Goal: Find specific page/section: Find specific page/section

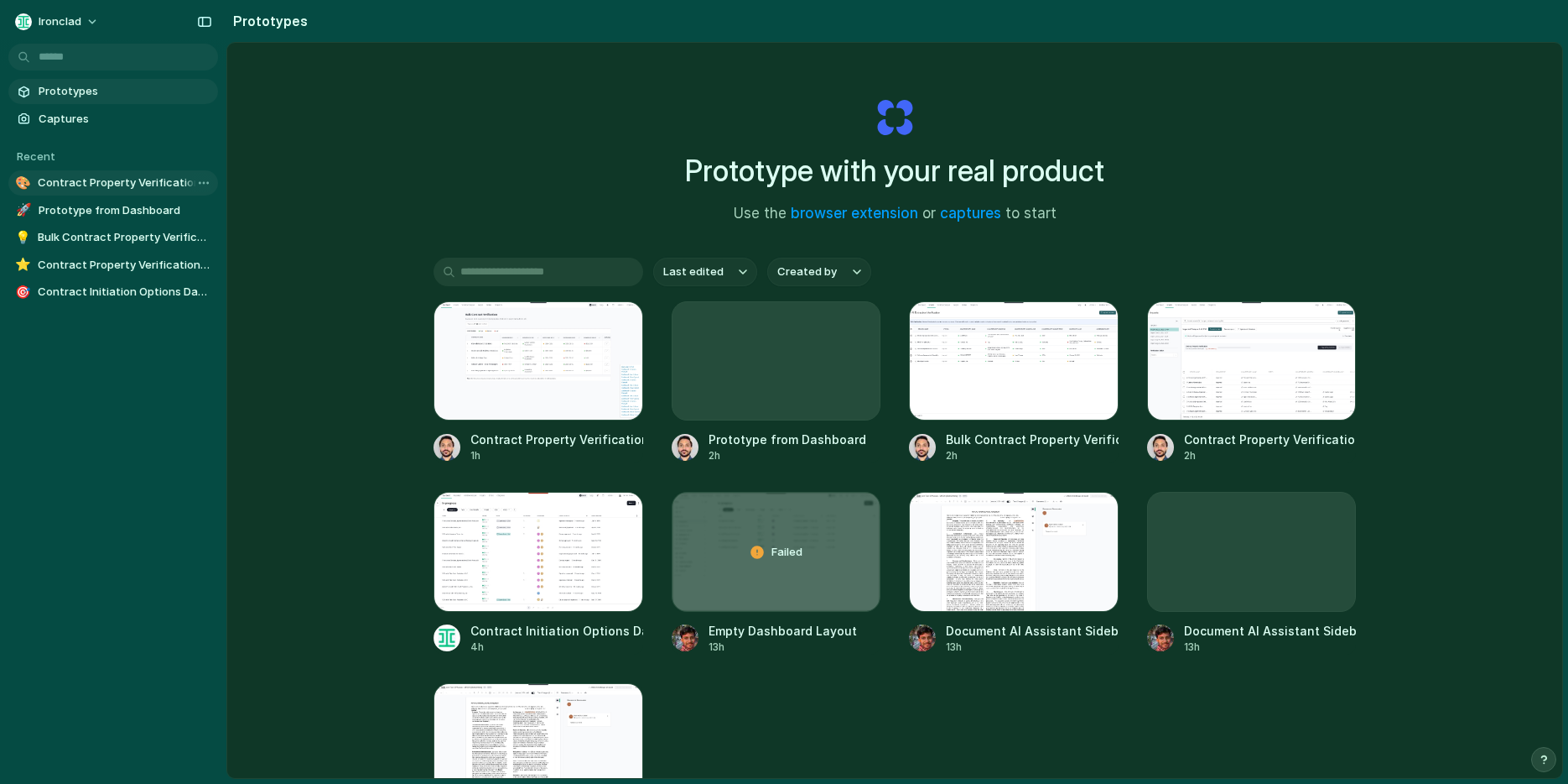
click at [98, 183] on span "Contract Property Verification Dashboard" at bounding box center [124, 182] width 173 height 17
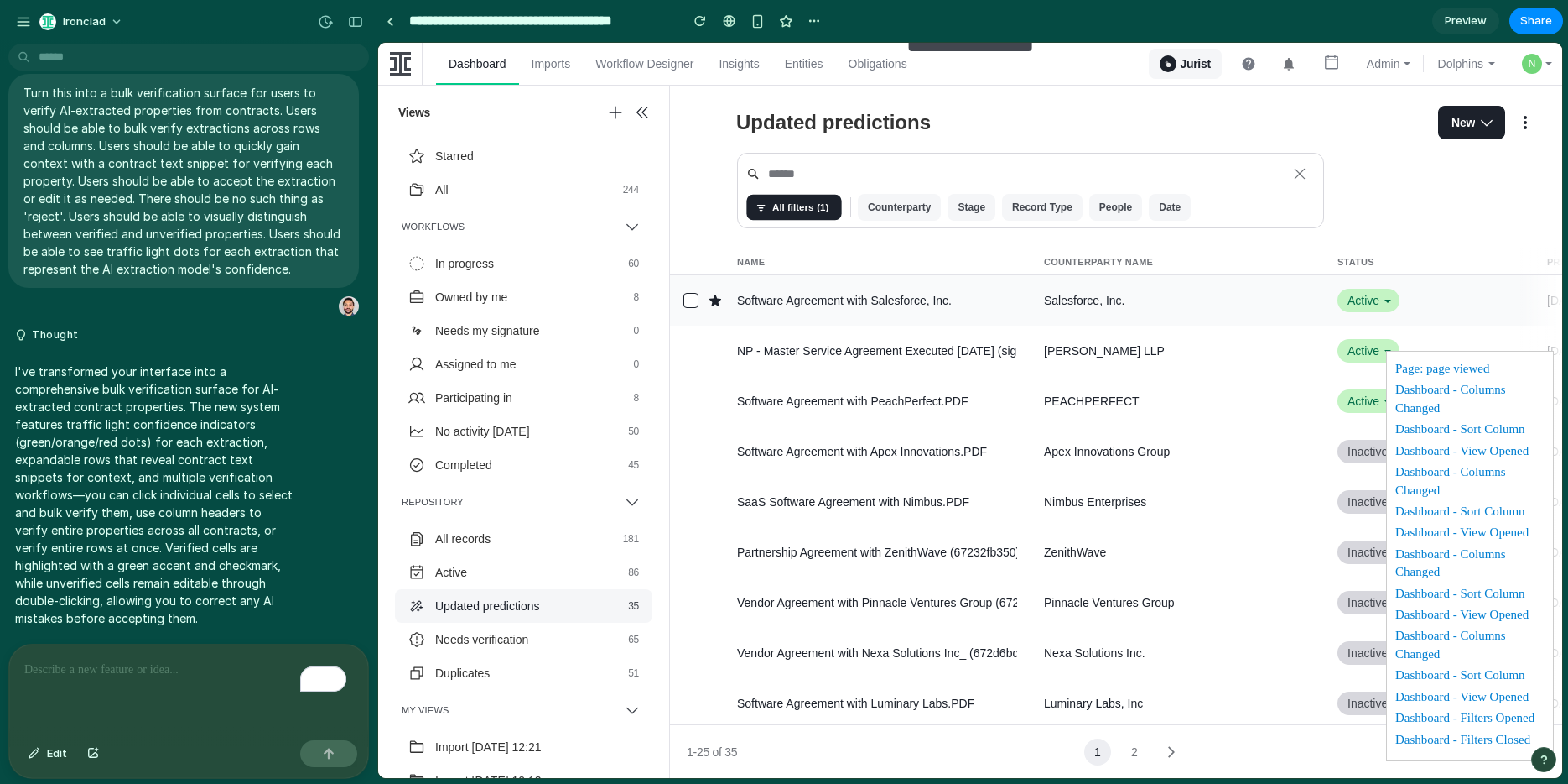
click at [1192, 299] on div "Salesforce, Inc." at bounding box center [1171, 299] width 293 height 15
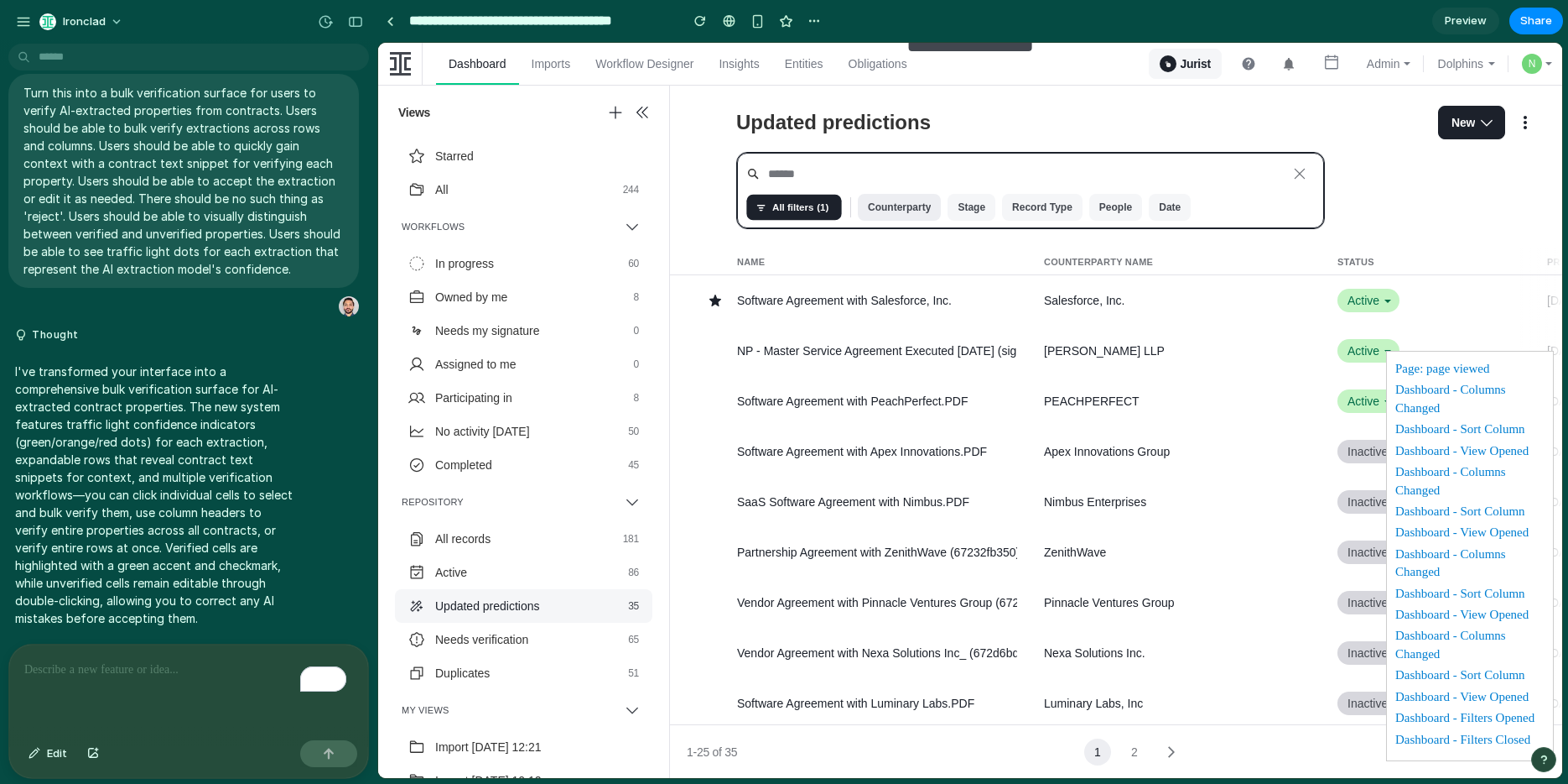
click at [901, 207] on span "Counterparty" at bounding box center [898, 207] width 62 height 27
click at [1305, 172] on icon "button" at bounding box center [1300, 173] width 17 height 17
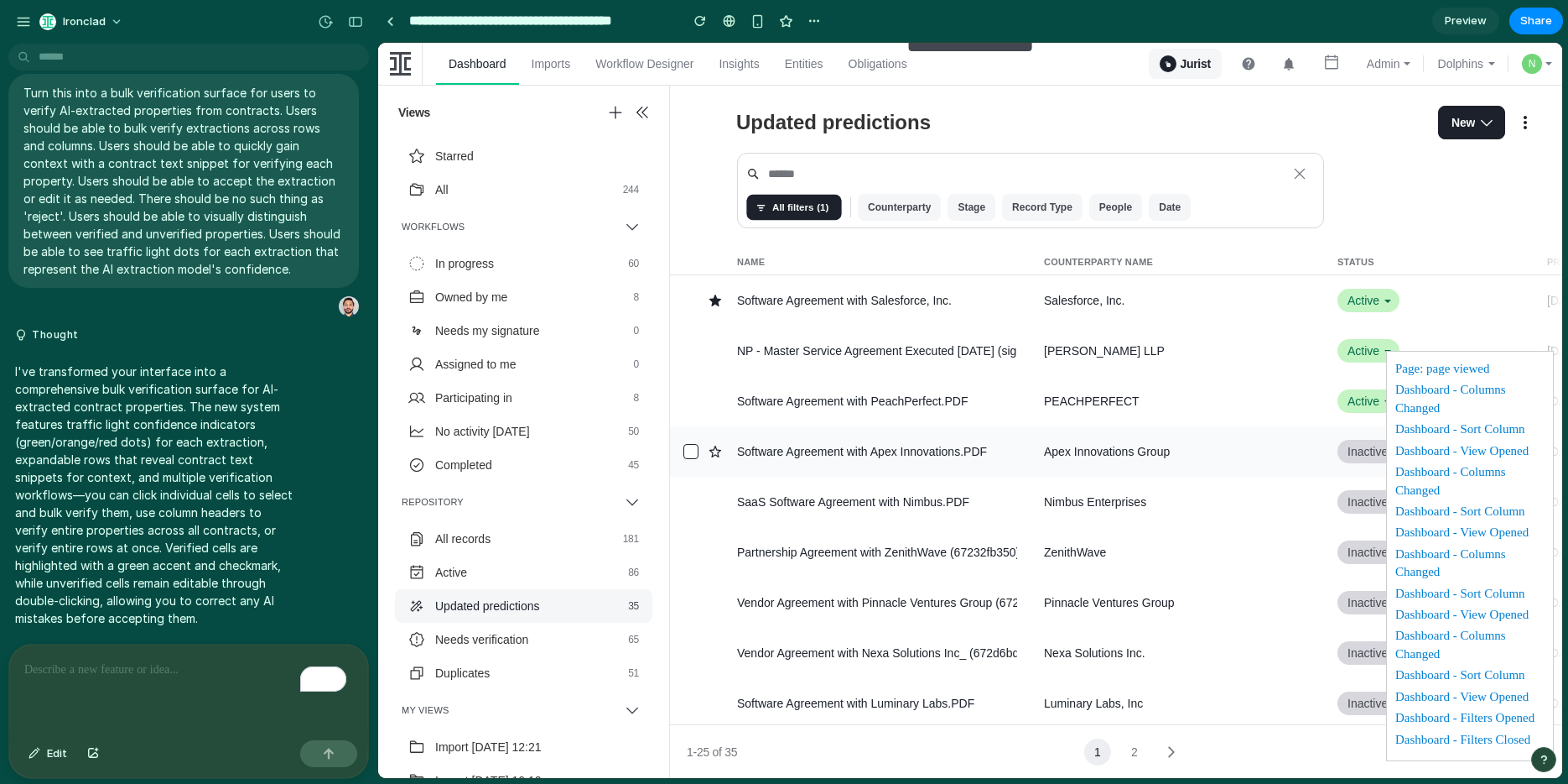
click at [1105, 444] on div "Apex Innovations Group" at bounding box center [1106, 451] width 126 height 15
click at [1106, 456] on div "Apex Innovations Group" at bounding box center [1106, 451] width 126 height 15
click at [688, 448] on div at bounding box center [690, 451] width 15 height 15
click at [702, 17] on div "button" at bounding box center [700, 21] width 12 height 12
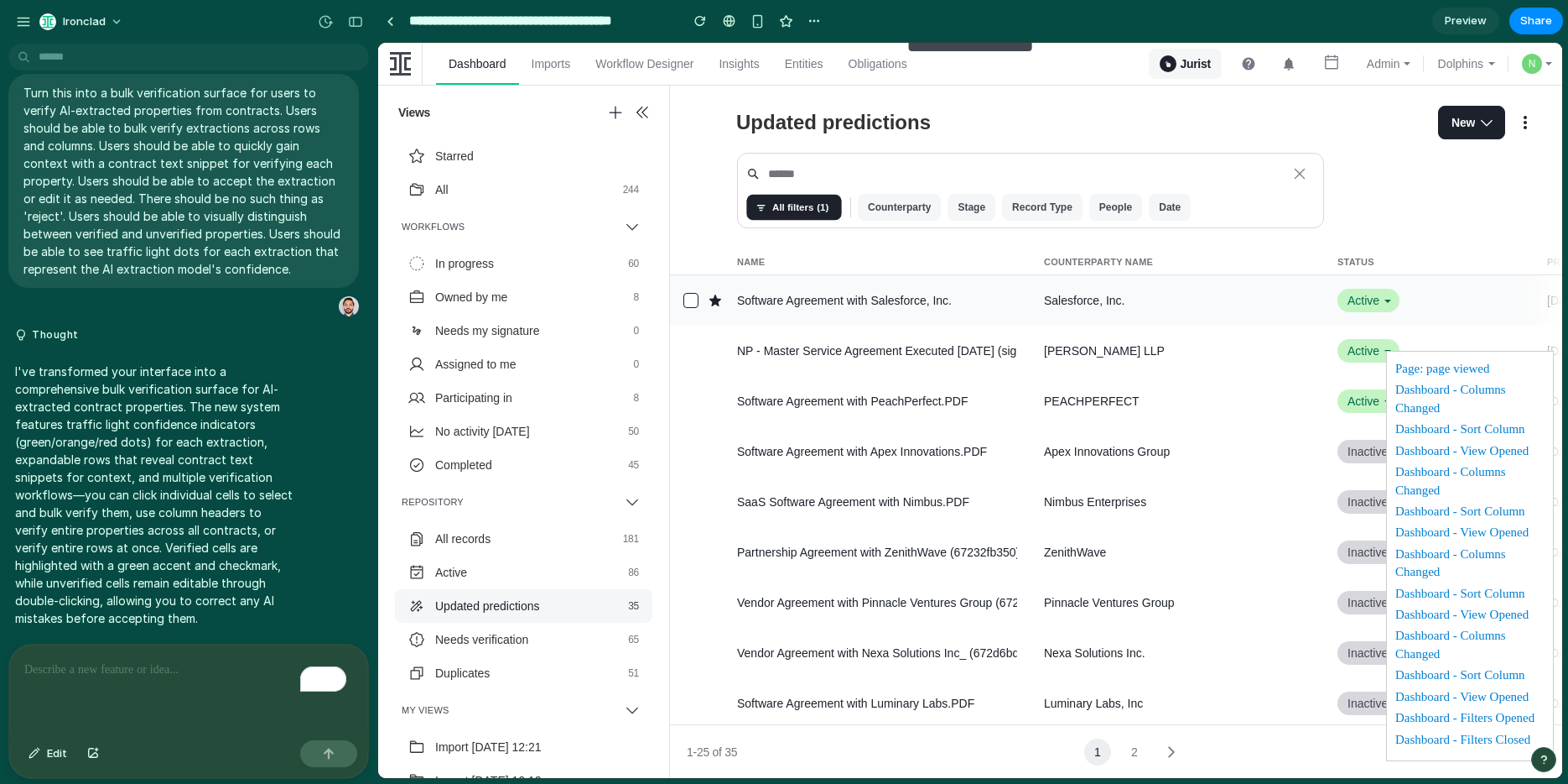
click at [942, 320] on button "Software Agreement with Salesforce, Inc." at bounding box center [877, 300] width 293 height 51
click at [1128, 302] on div "Salesforce, Inc." at bounding box center [1171, 299] width 293 height 15
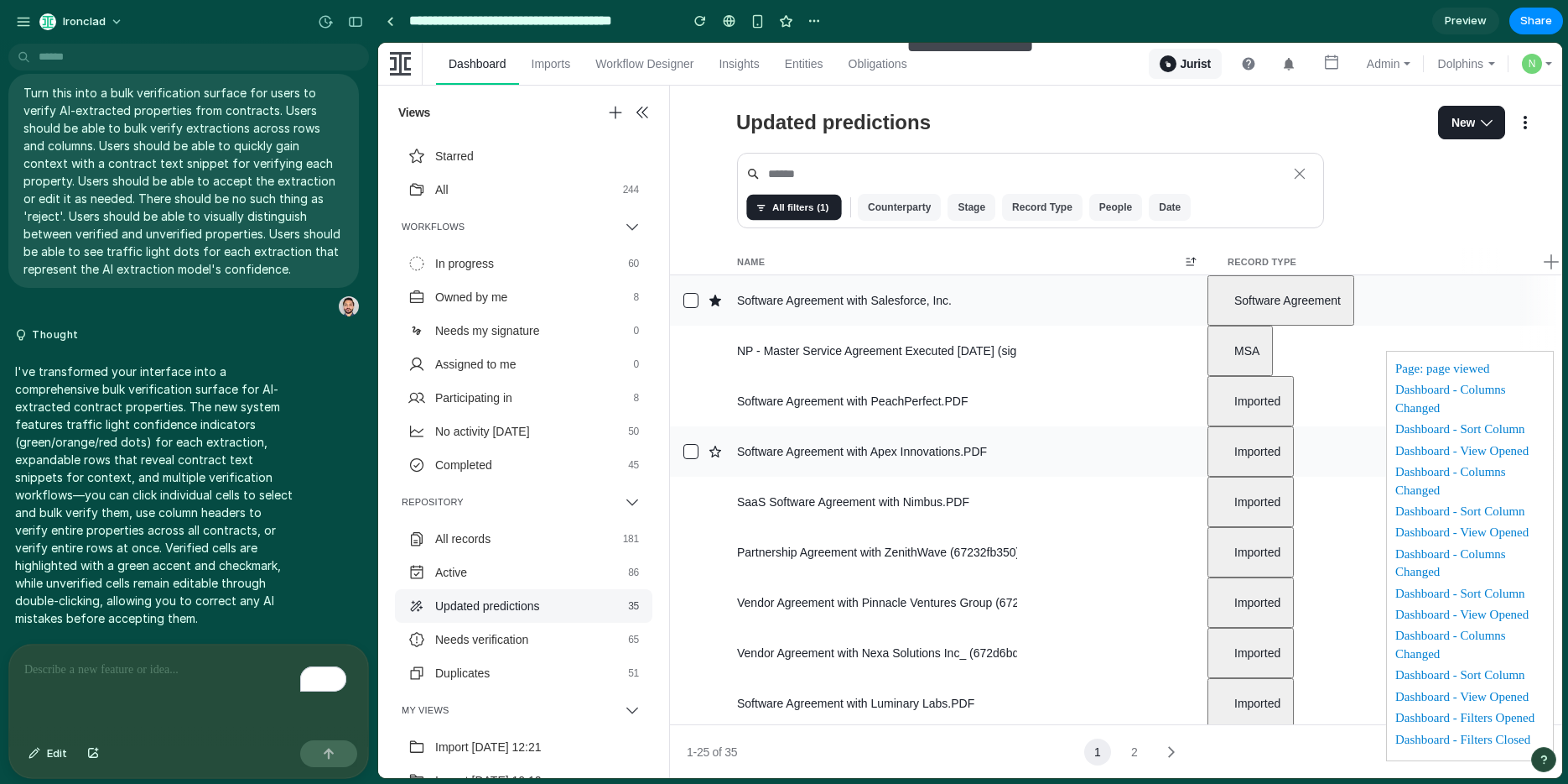
scroll to position [0, 662]
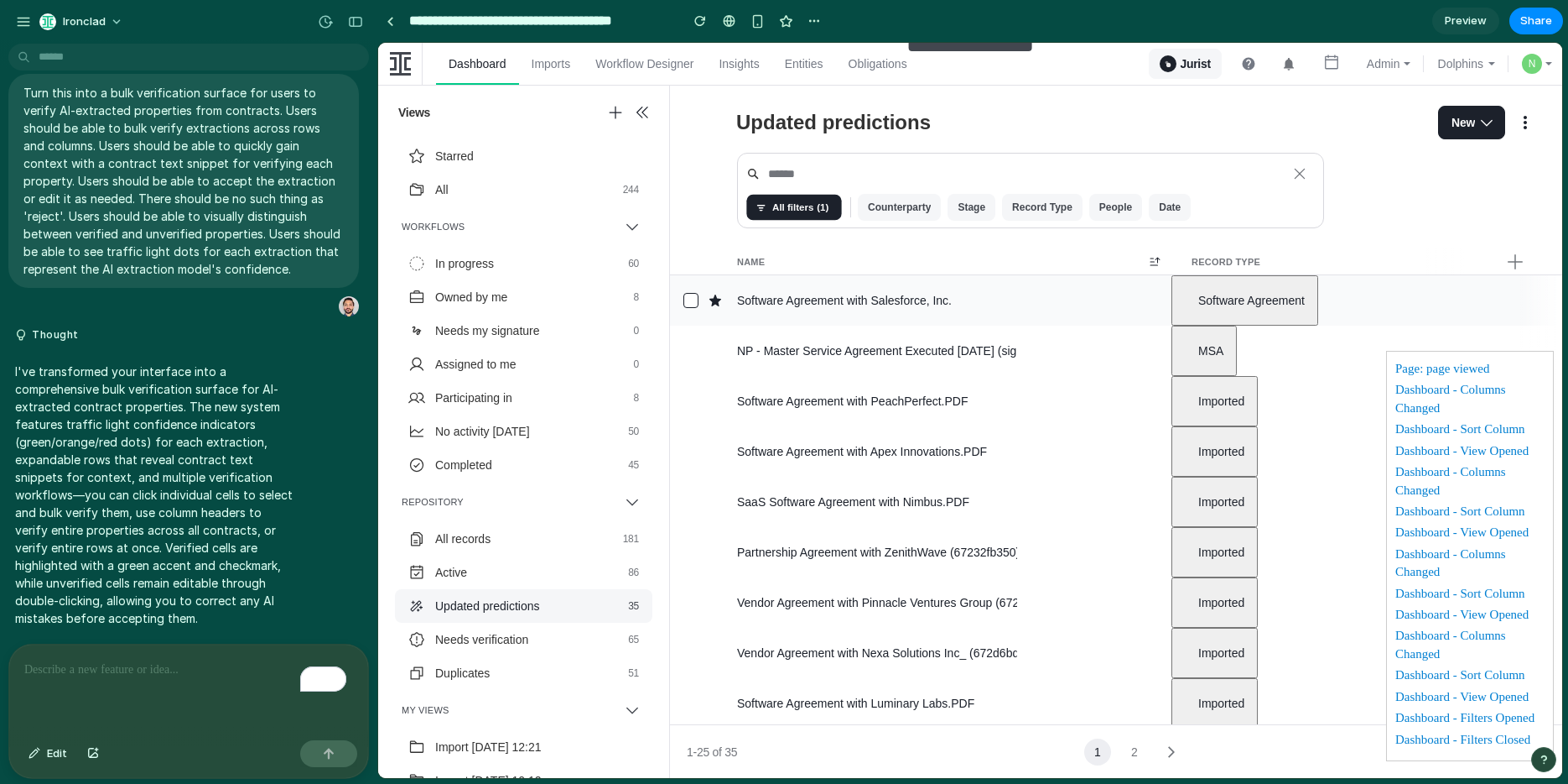
click at [1229, 303] on span "Software Agreement" at bounding box center [1252, 299] width 107 height 15
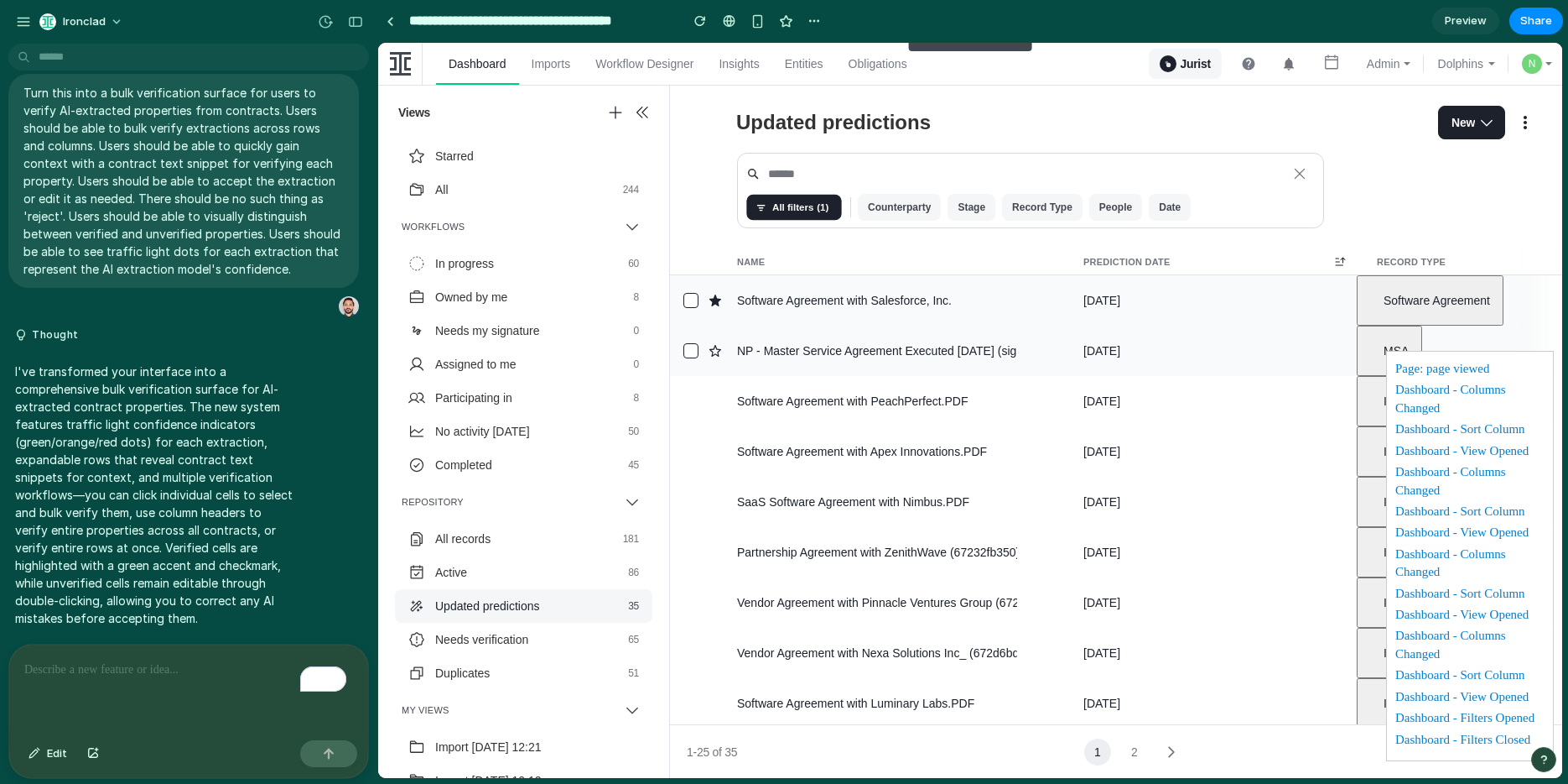
scroll to position [0, 395]
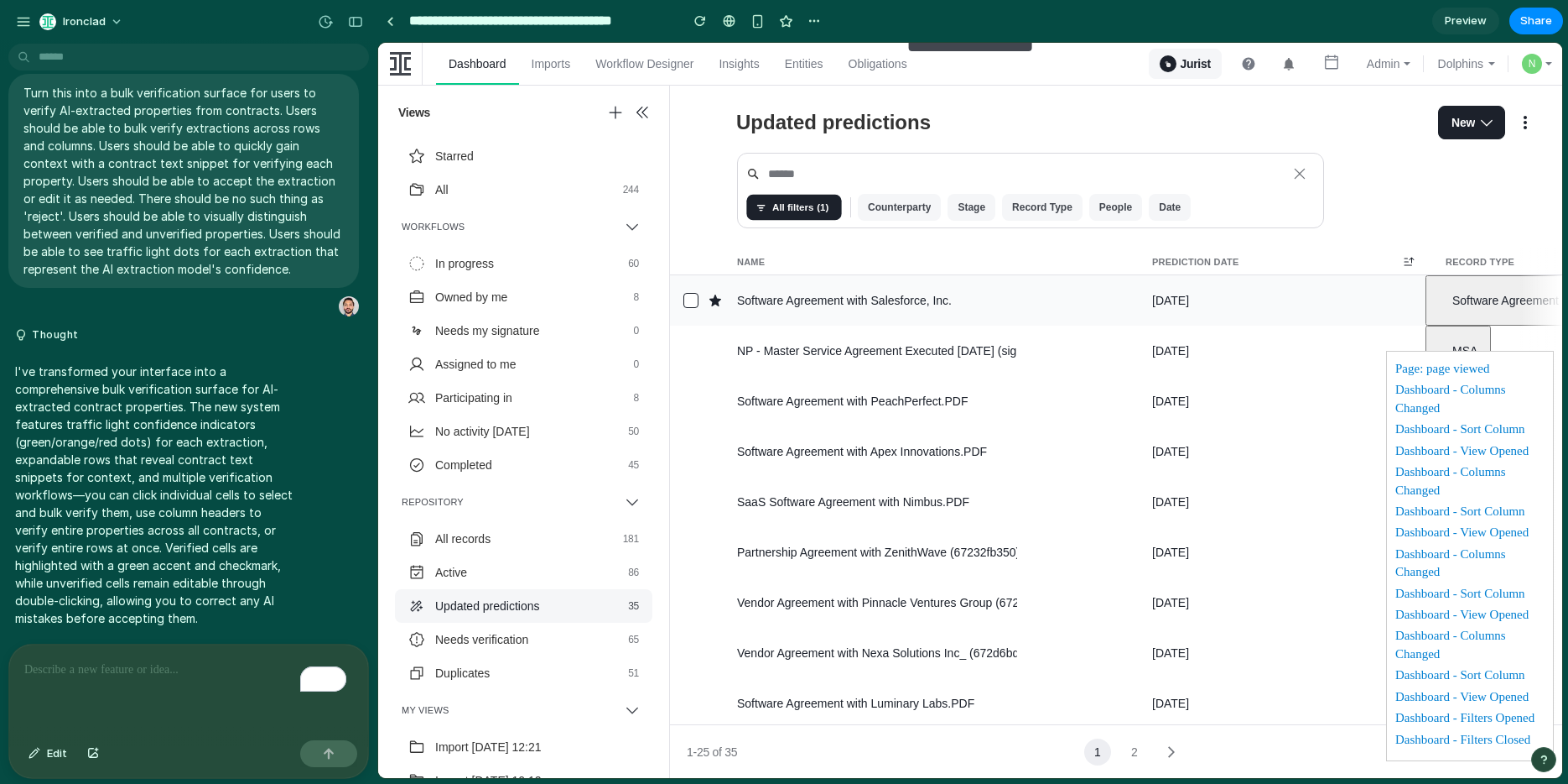
click at [1189, 295] on div "[DATE]" at bounding box center [1170, 299] width 37 height 15
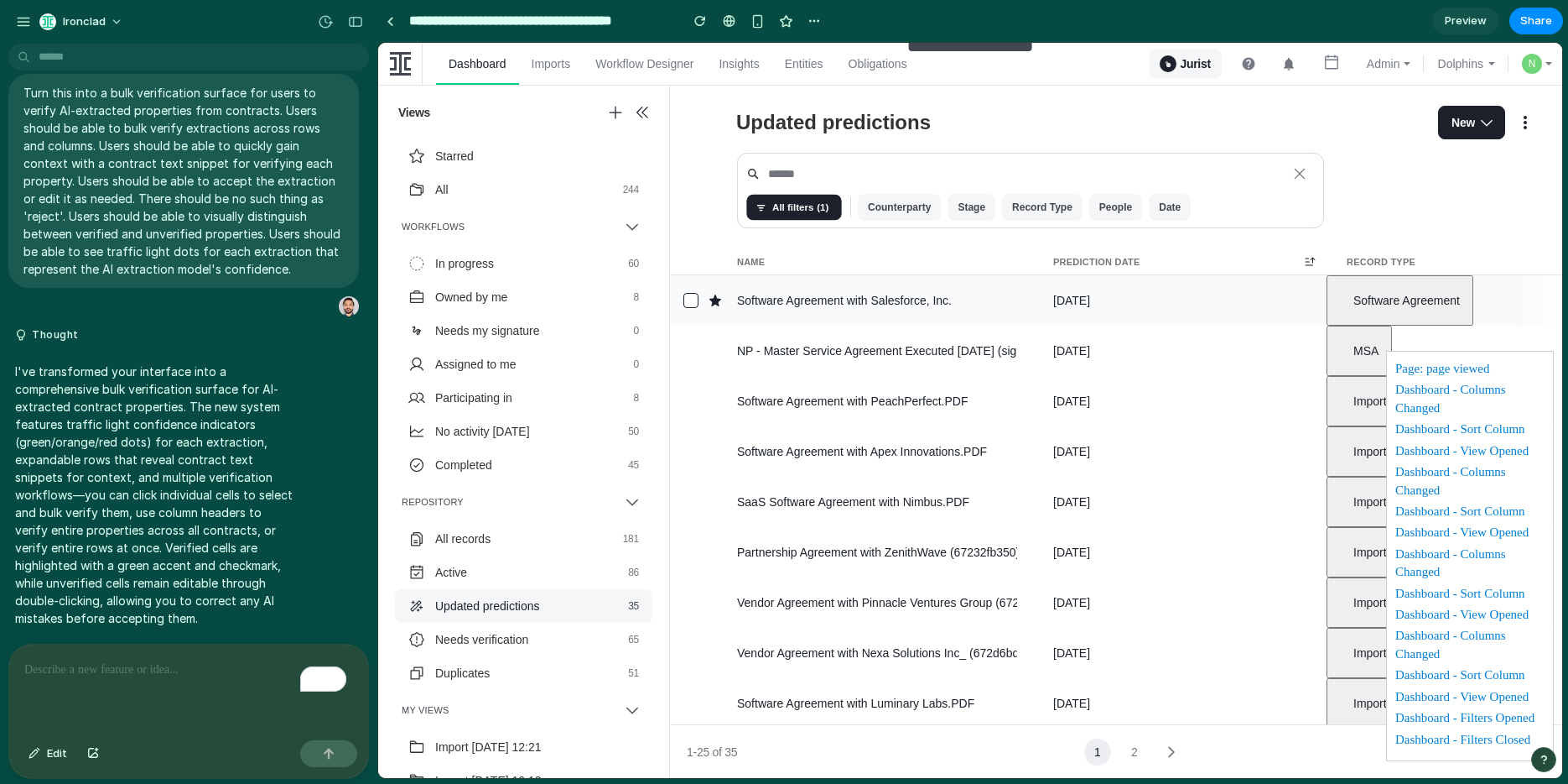
scroll to position [0, 662]
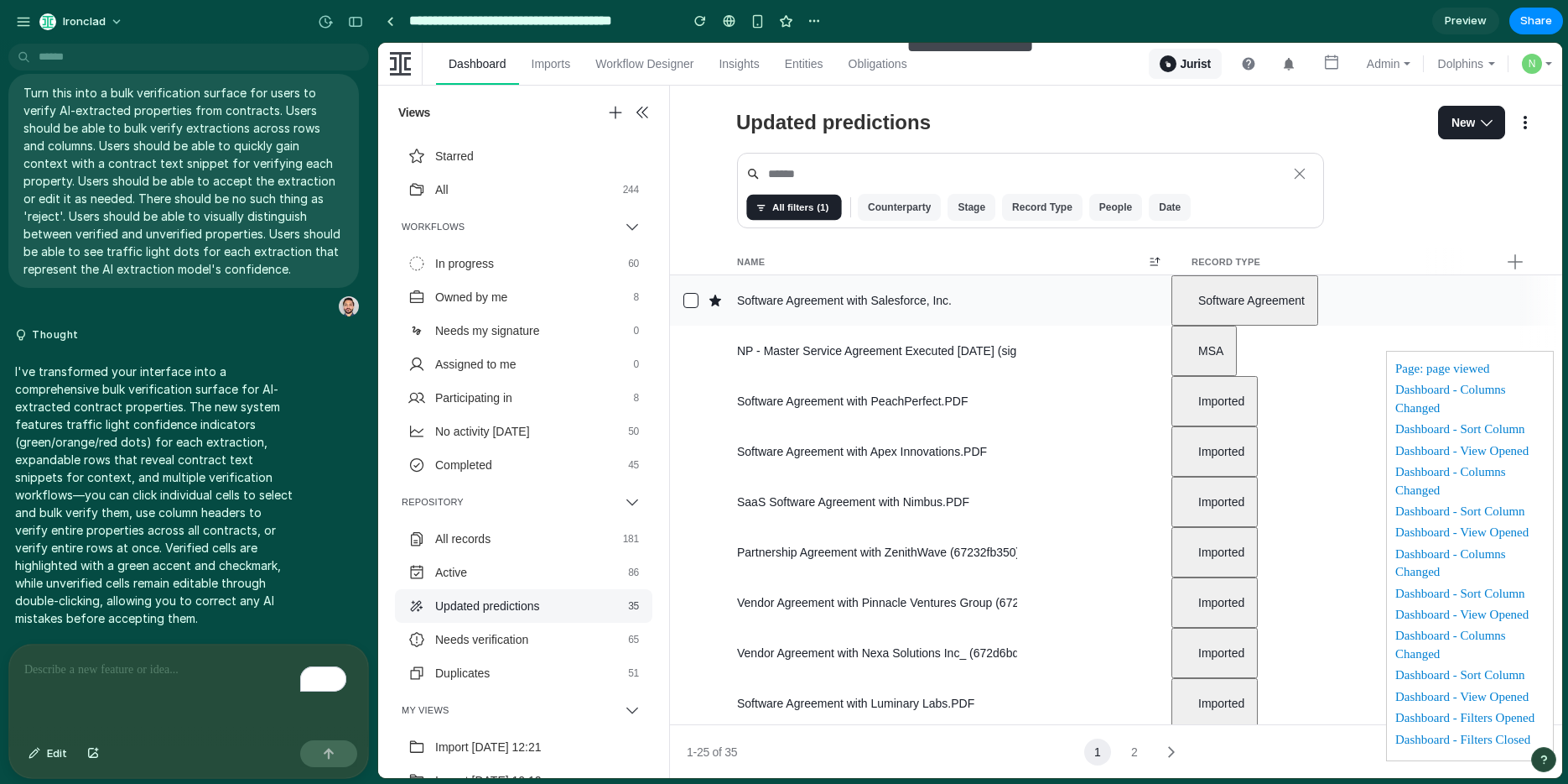
click at [1285, 306] on span "Software Agreement" at bounding box center [1252, 299] width 107 height 15
click at [1178, 344] on div "MSA" at bounding box center [1203, 350] width 52 height 15
click at [1204, 393] on span "Imported" at bounding box center [1221, 400] width 47 height 15
click at [1204, 448] on span "Imported" at bounding box center [1221, 451] width 47 height 15
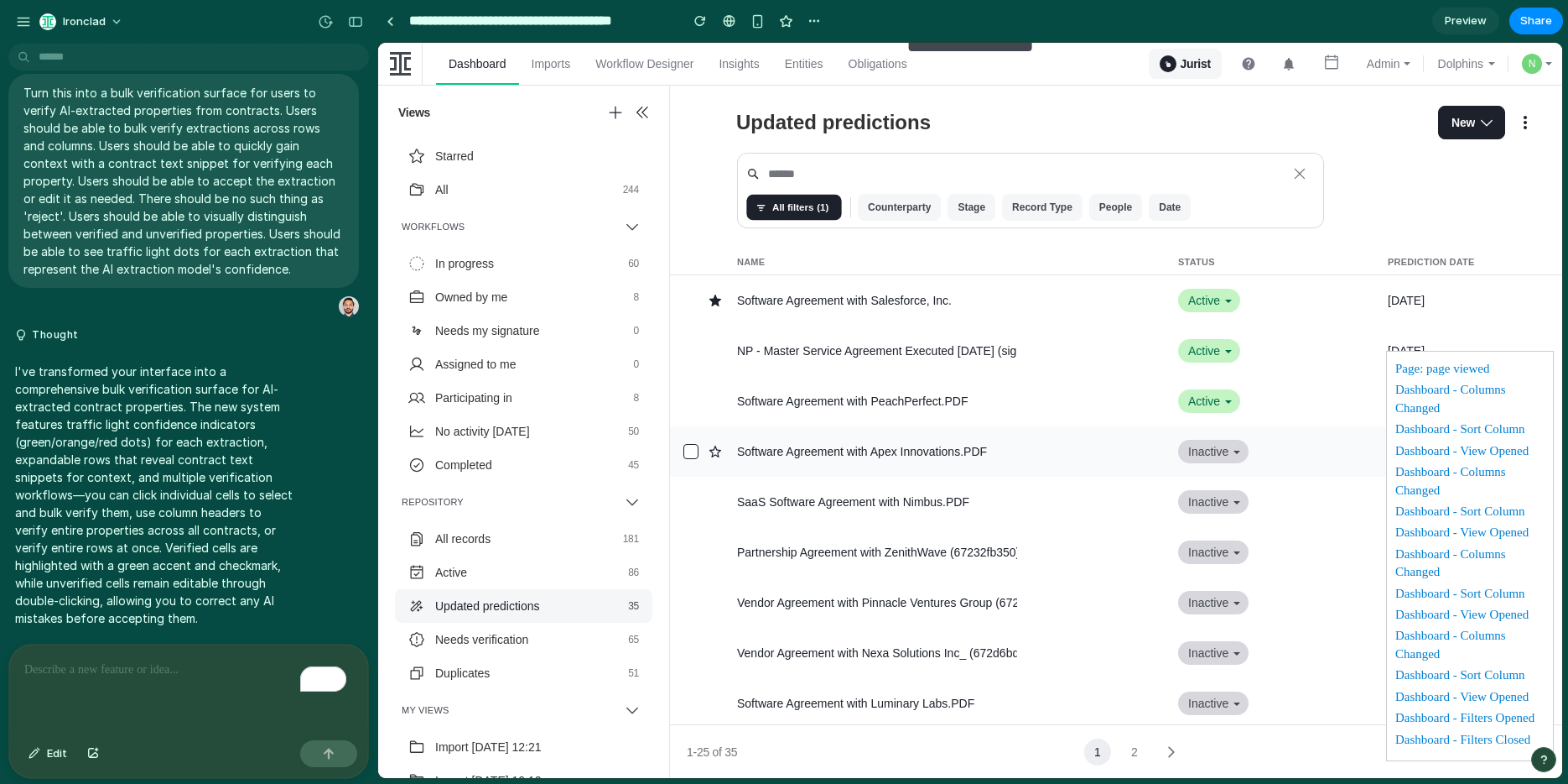
scroll to position [0, 0]
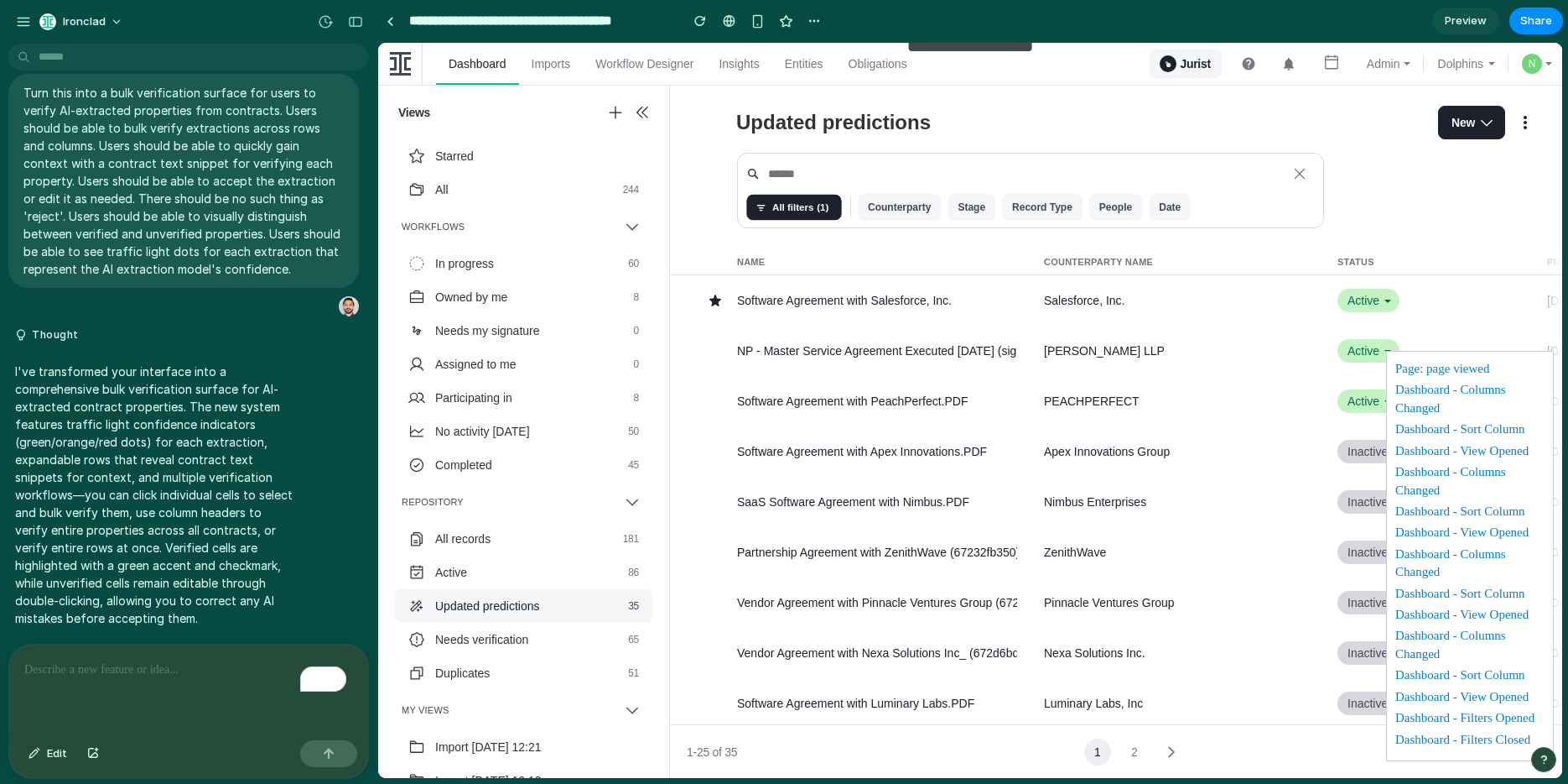
click at [114, 664] on p "To enrich screen reader interactions, please activate Accessibility in Grammarl…" at bounding box center [189, 669] width 329 height 20
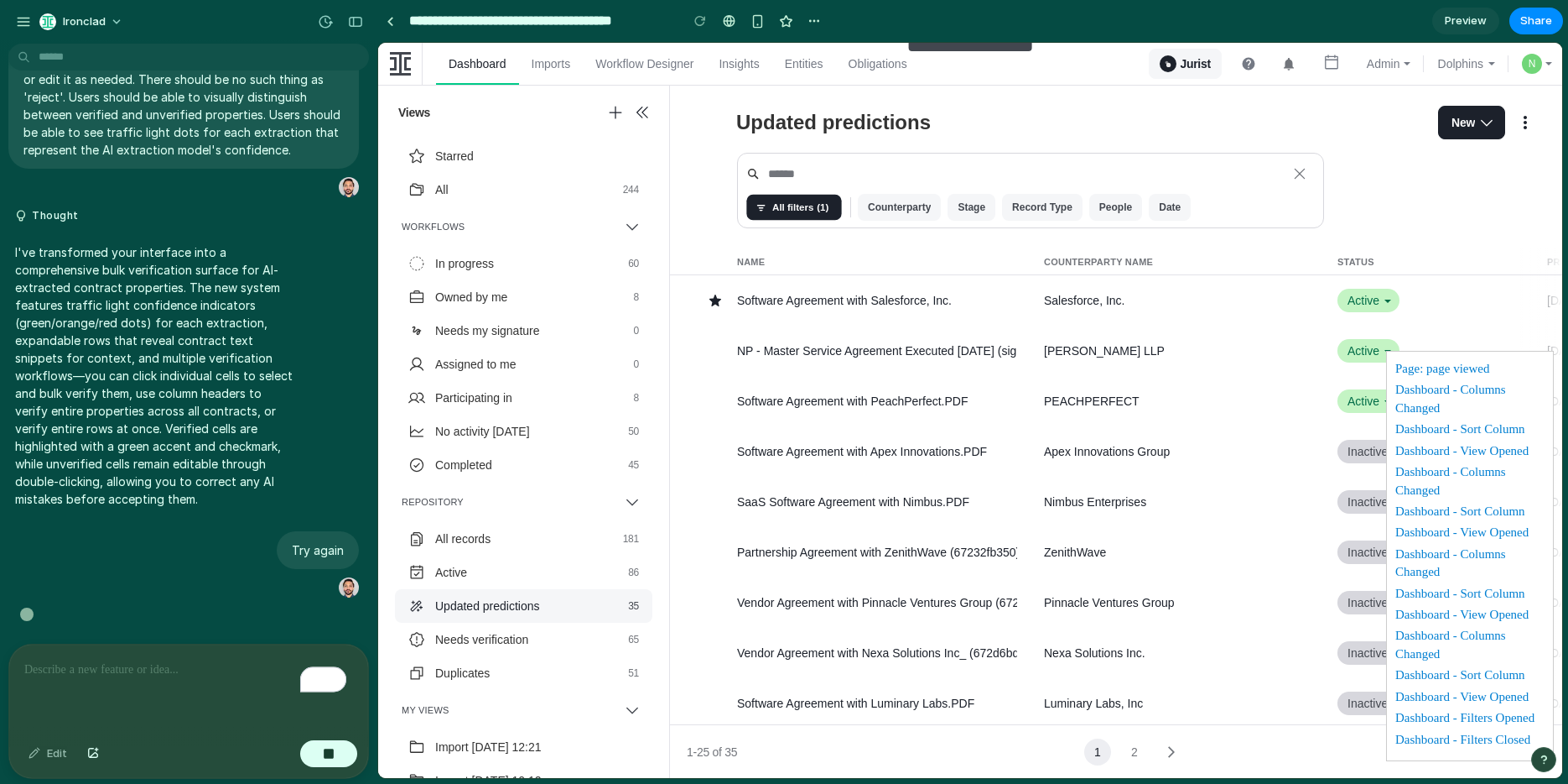
scroll to position [362, 0]
click at [362, 25] on div "button" at bounding box center [355, 22] width 15 height 12
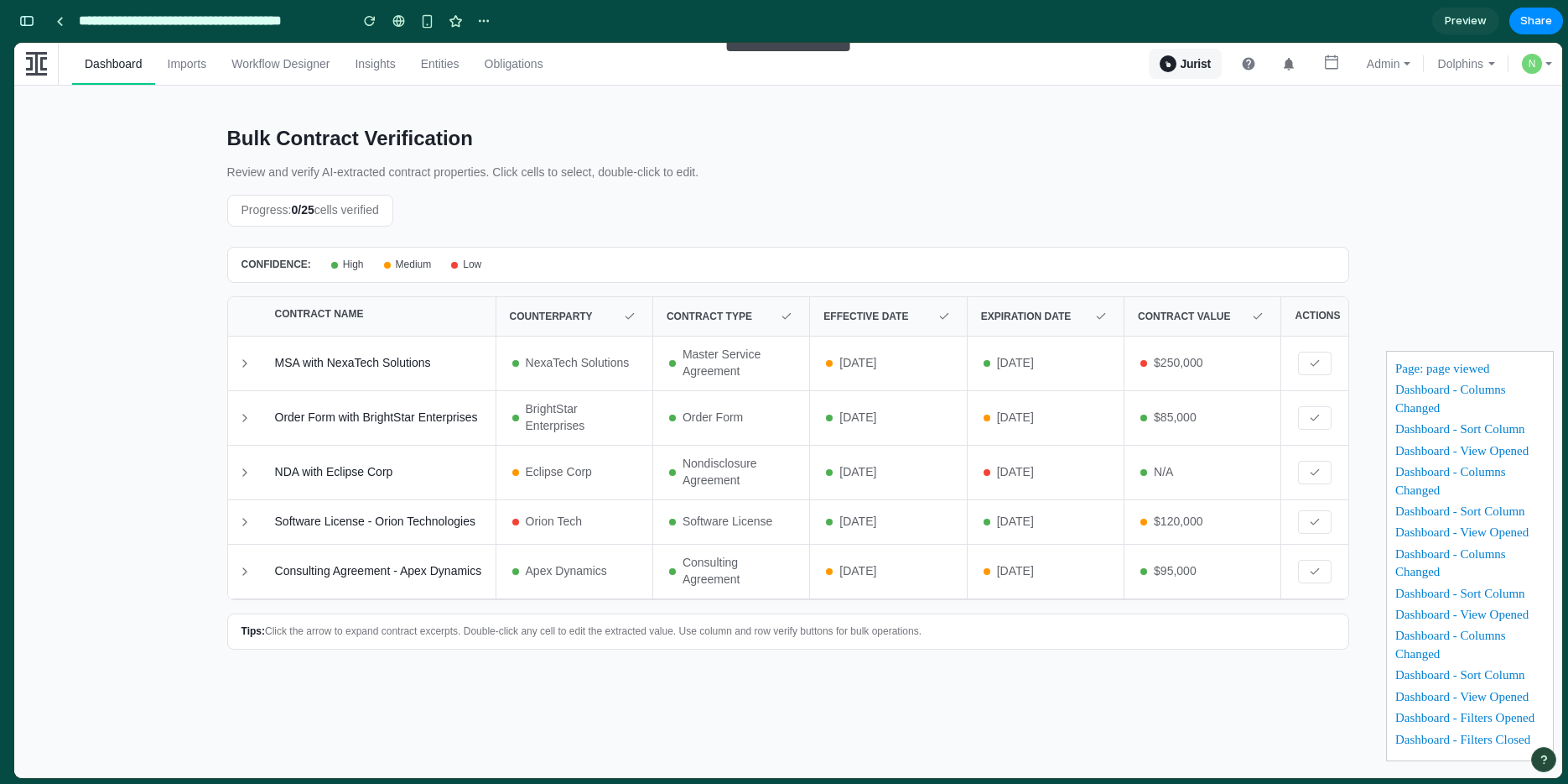
scroll to position [0, 0]
click at [343, 353] on div "MSA with NexaTech Solutions" at bounding box center [378, 363] width 235 height 54
click at [583, 361] on span "NexaTech Solutions" at bounding box center [582, 363] width 113 height 17
click at [240, 362] on icon at bounding box center [245, 364] width 14 height 14
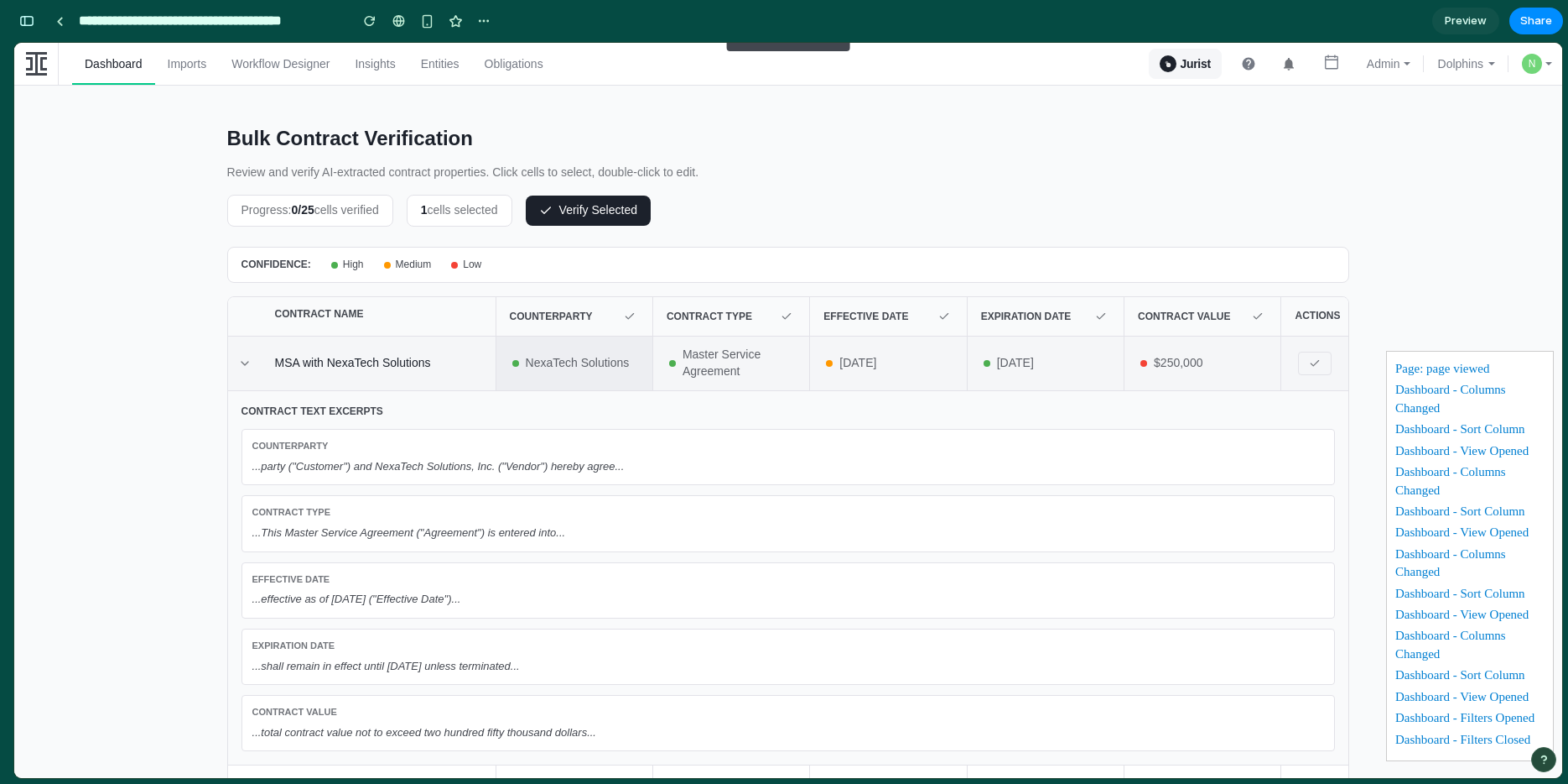
click at [699, 372] on span "Master Service Agreement" at bounding box center [739, 364] width 113 height 34
click at [880, 367] on span "[DATE]" at bounding box center [895, 363] width 113 height 17
click at [865, 369] on span "[DATE]" at bounding box center [895, 363] width 113 height 17
click at [682, 372] on span "Master Service Agreement" at bounding box center [739, 364] width 113 height 34
click at [546, 369] on span "NexaTech Solutions" at bounding box center [582, 363] width 113 height 17
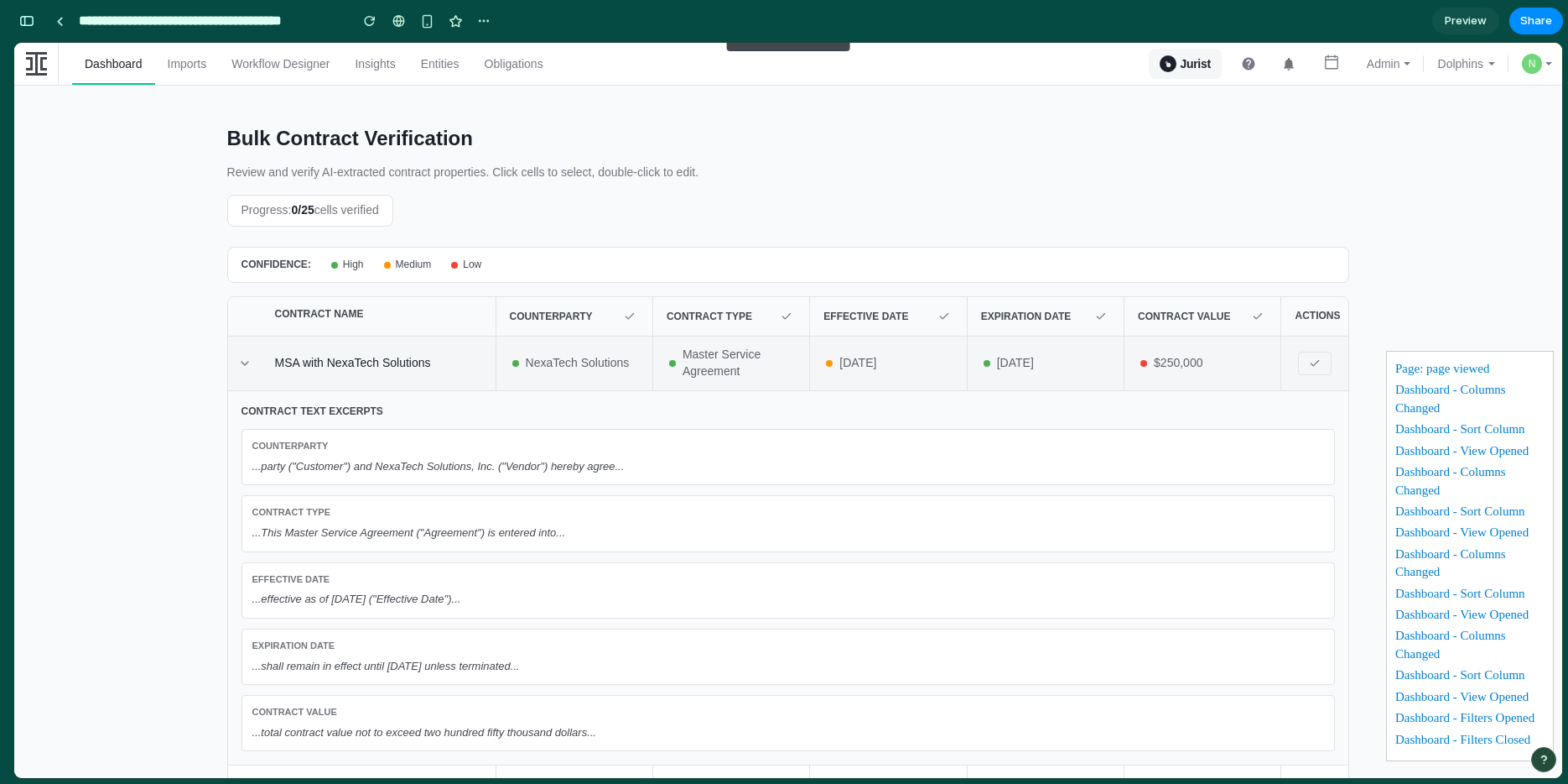
click at [238, 364] on icon at bounding box center [245, 364] width 14 height 14
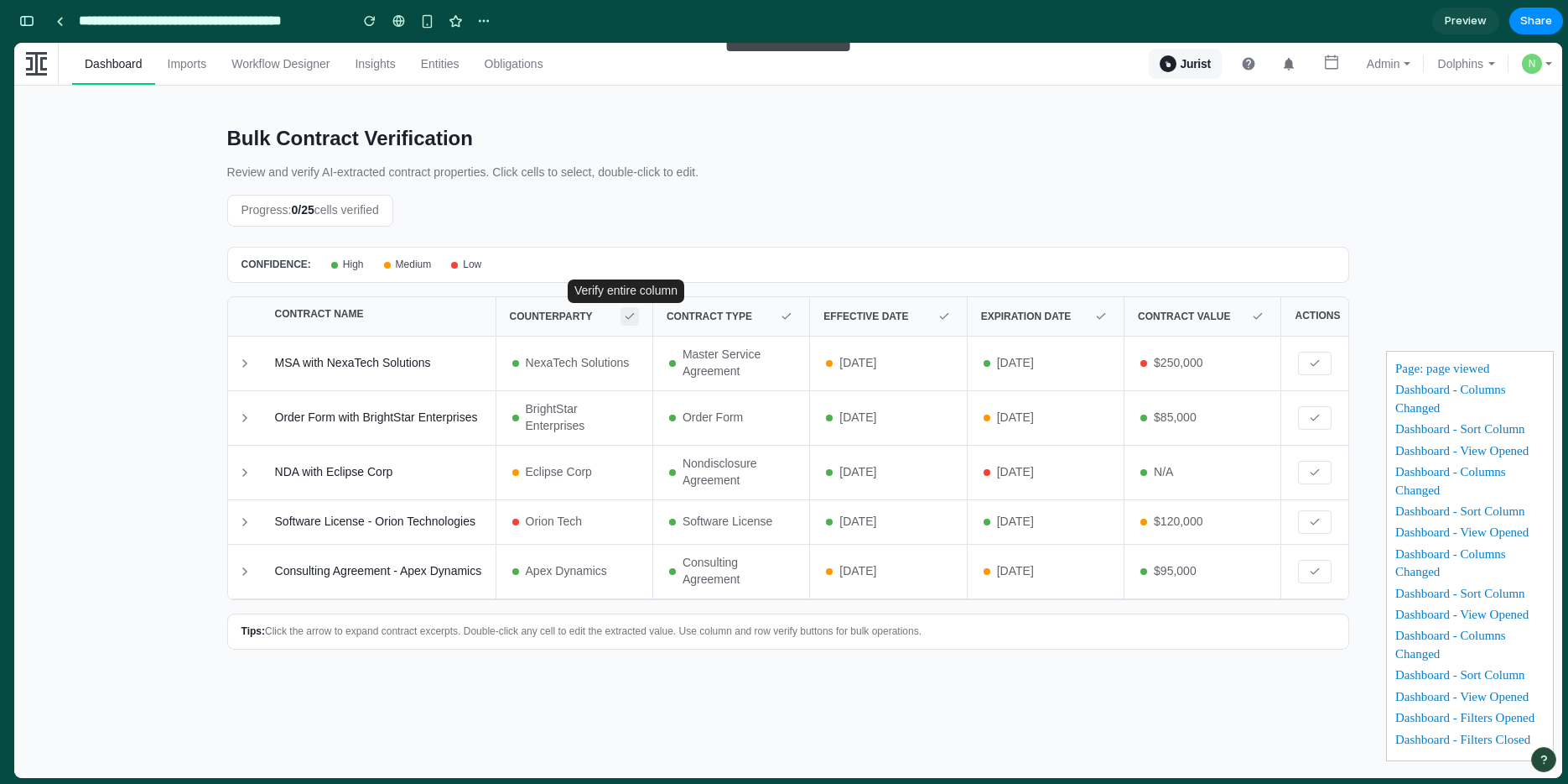
click at [625, 315] on icon at bounding box center [630, 316] width 12 height 12
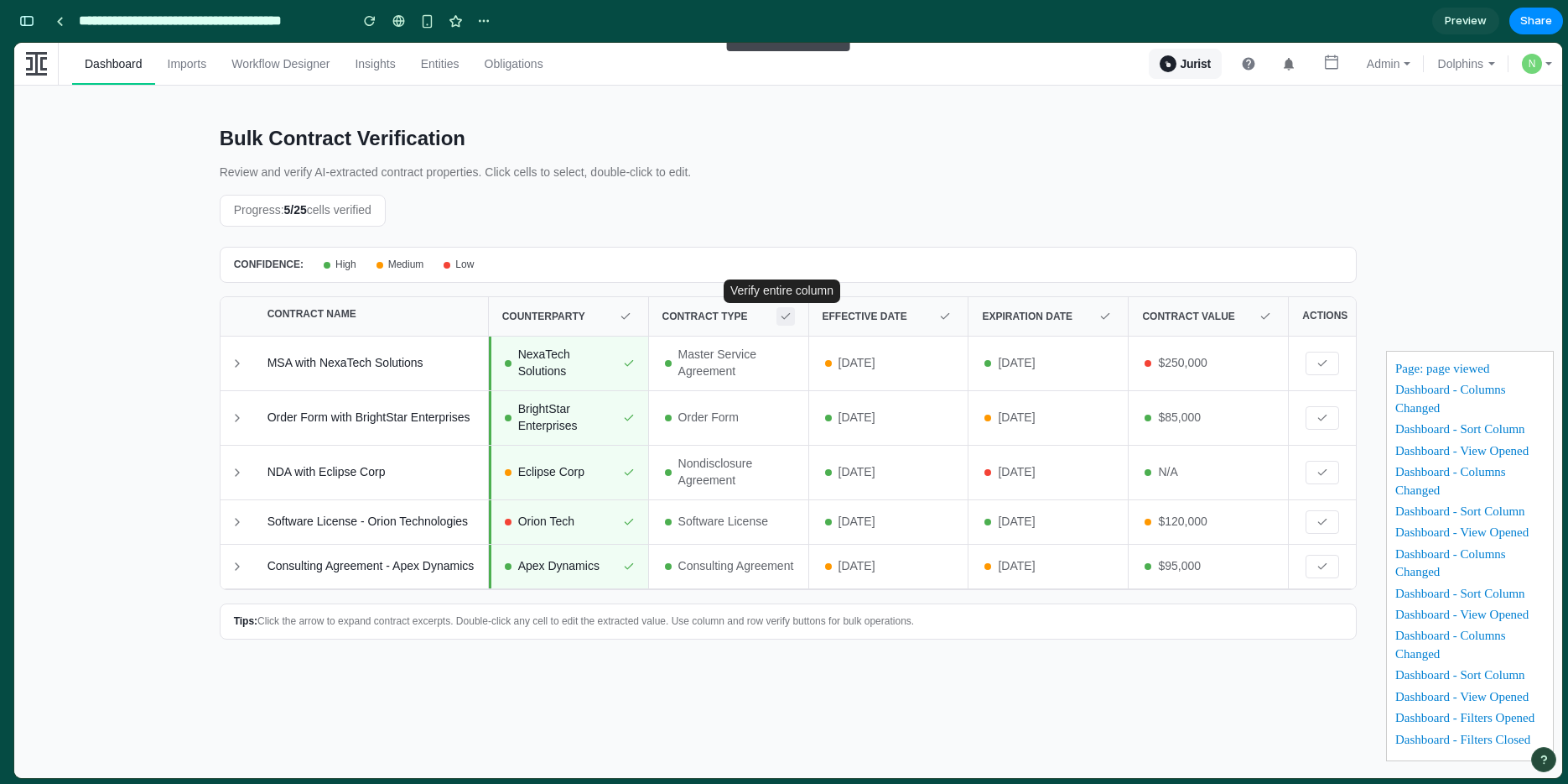
click at [791, 314] on button at bounding box center [785, 316] width 19 height 19
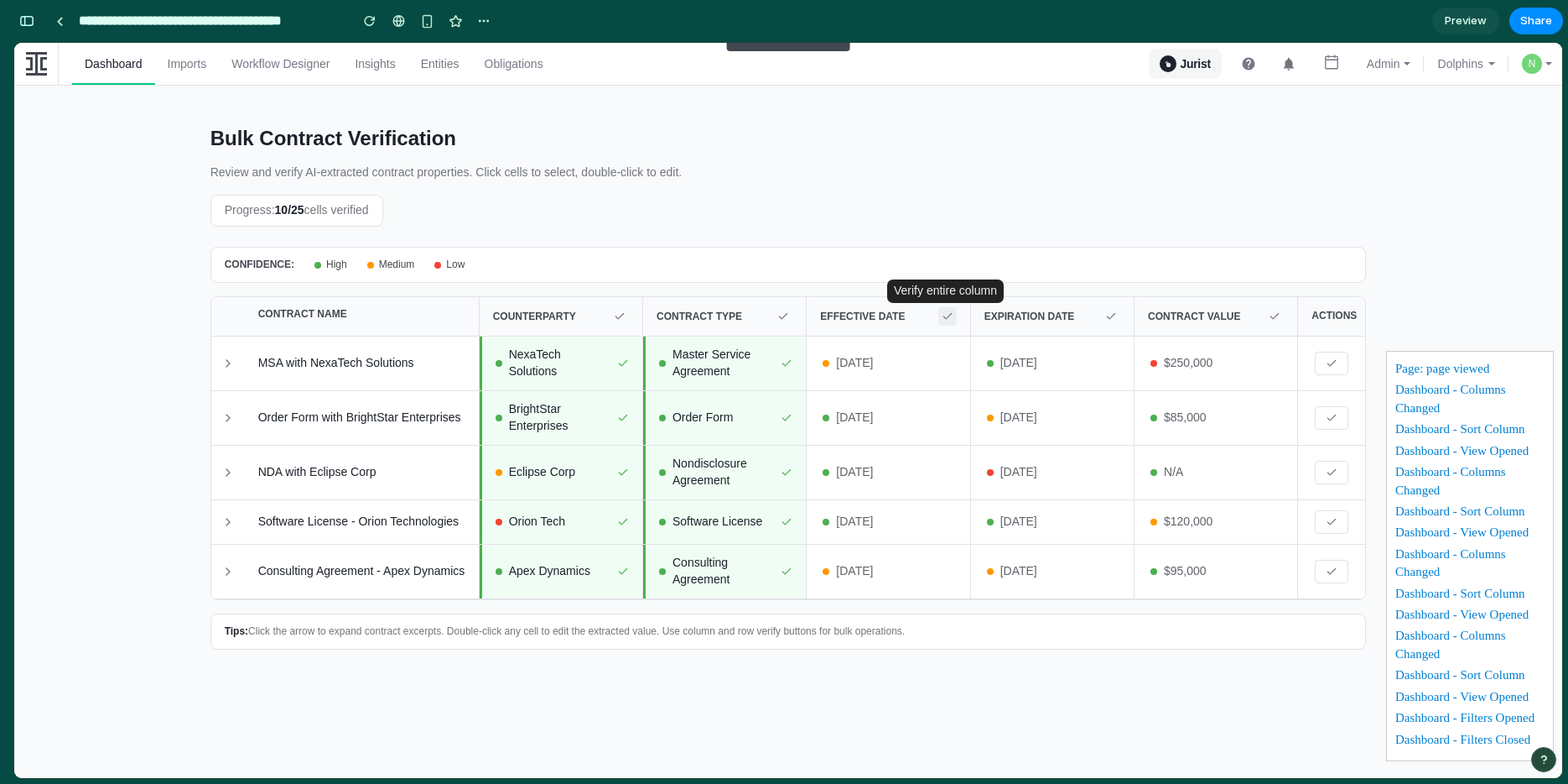
click at [946, 318] on icon at bounding box center [947, 316] width 8 height 5
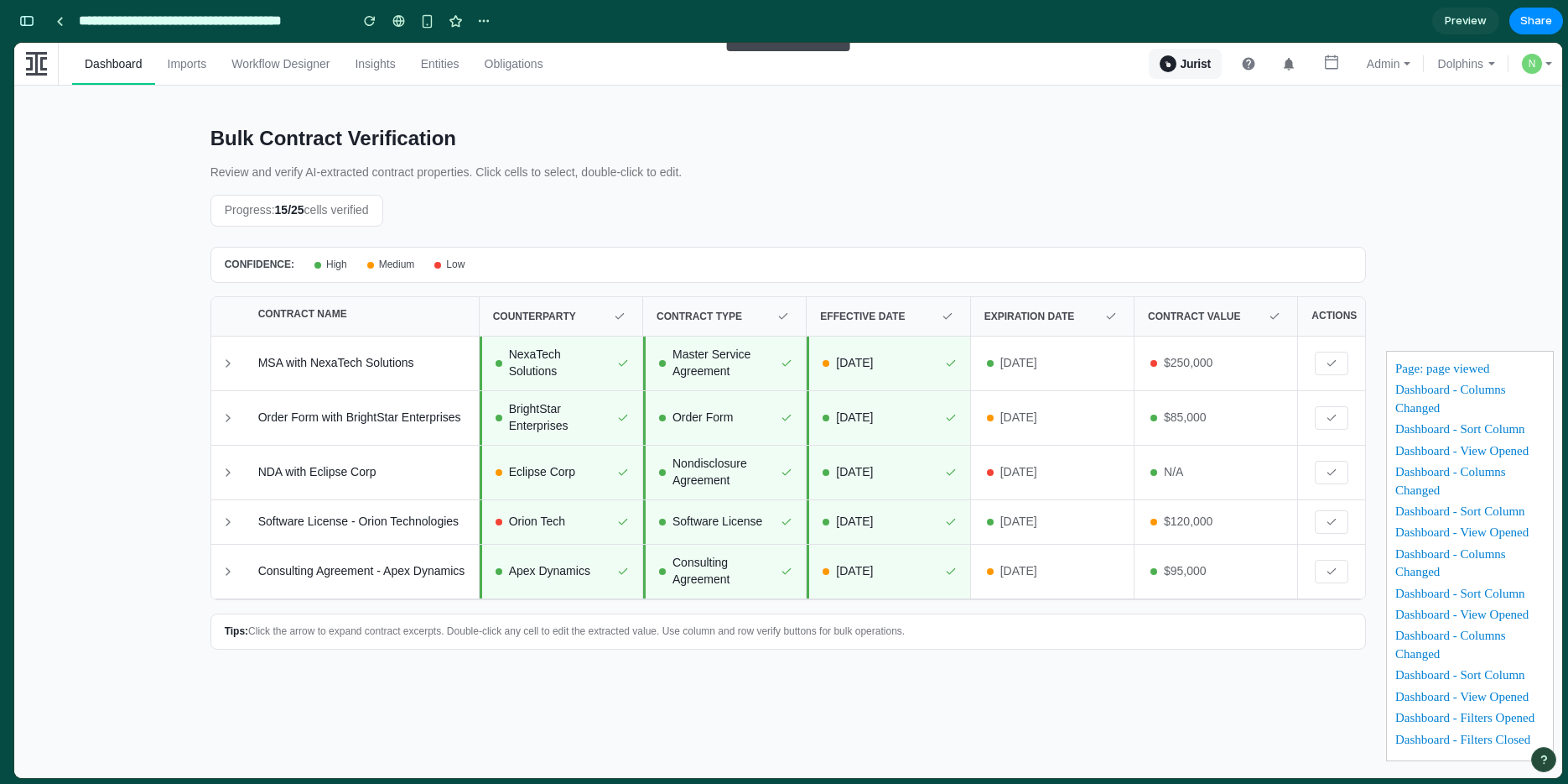
click at [1113, 320] on icon at bounding box center [1111, 316] width 12 height 12
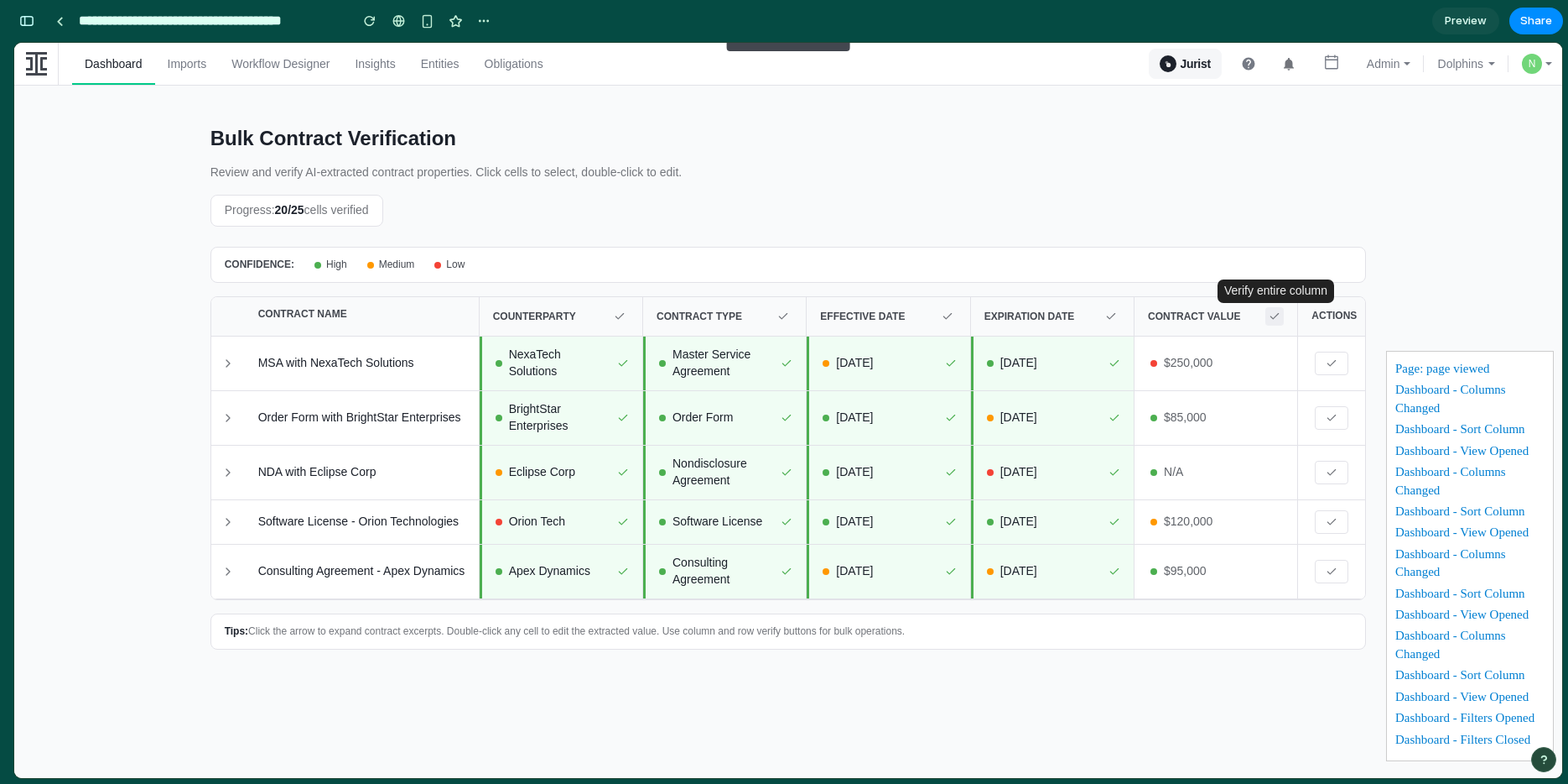
click at [1281, 313] on icon at bounding box center [1275, 316] width 12 height 12
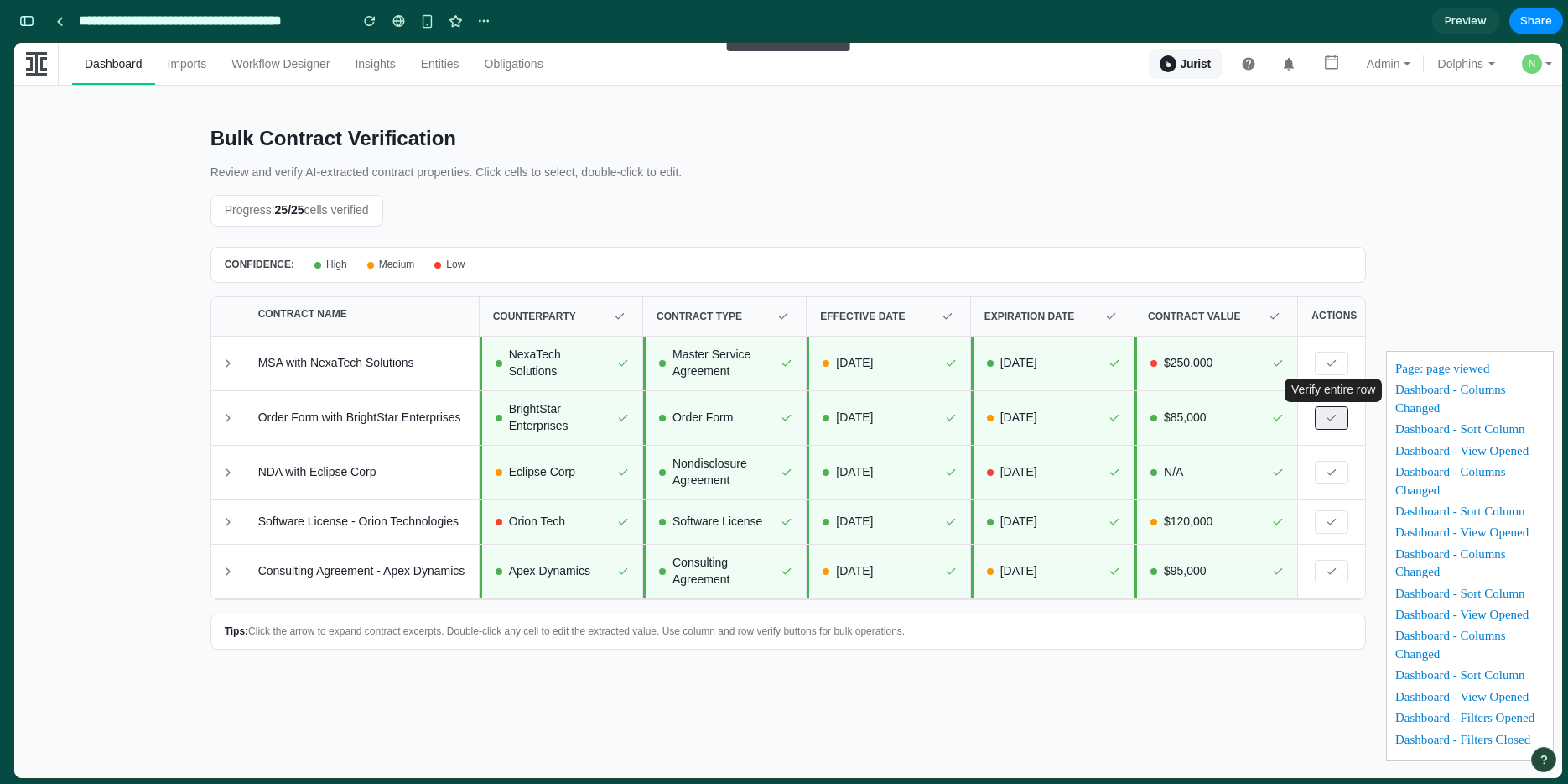
click at [1336, 418] on icon at bounding box center [1331, 418] width 12 height 12
click at [1278, 313] on icon at bounding box center [1275, 316] width 12 height 12
click at [374, 19] on div "button" at bounding box center [369, 21] width 12 height 12
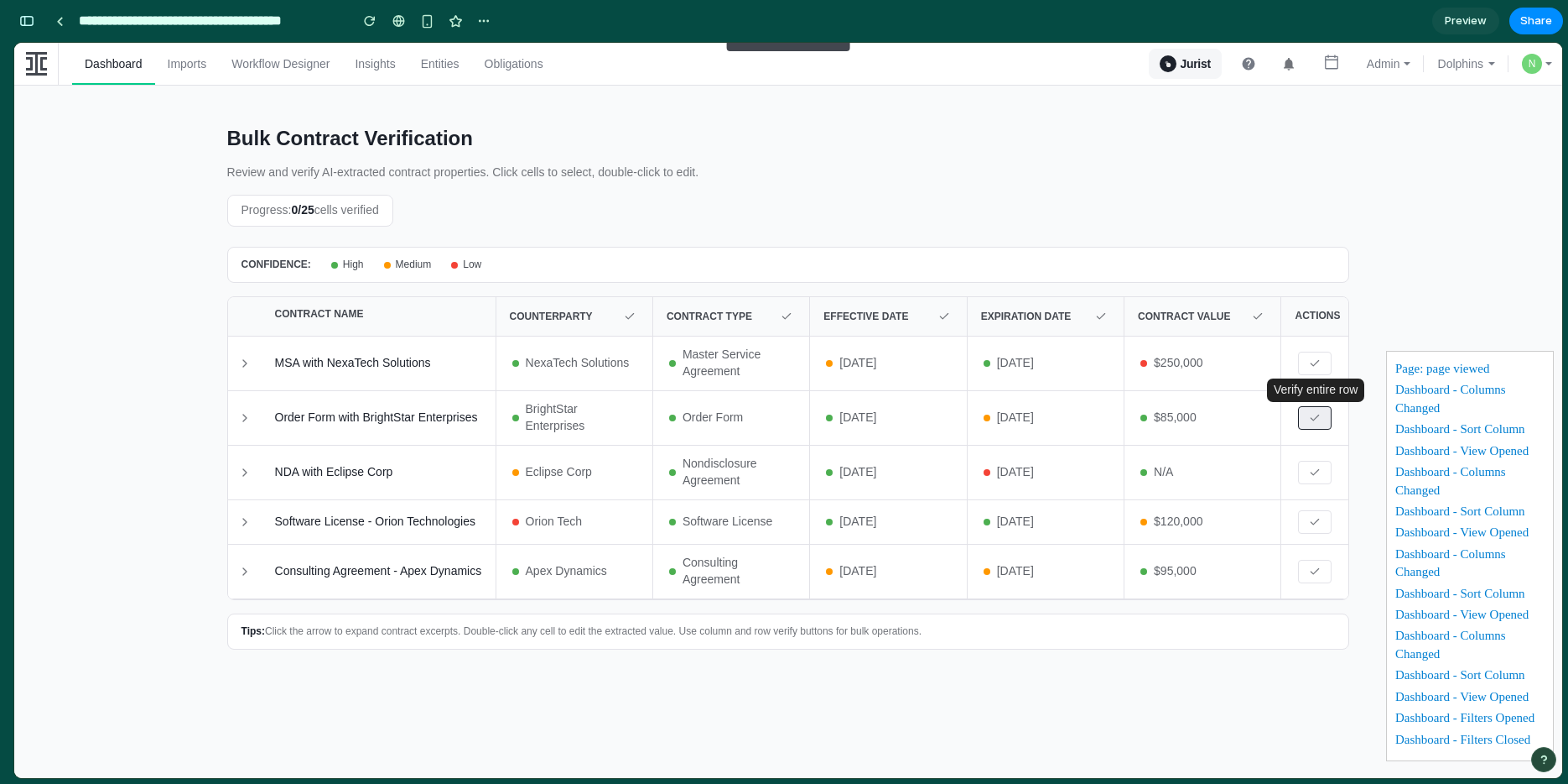
click at [1319, 422] on icon at bounding box center [1314, 418] width 12 height 12
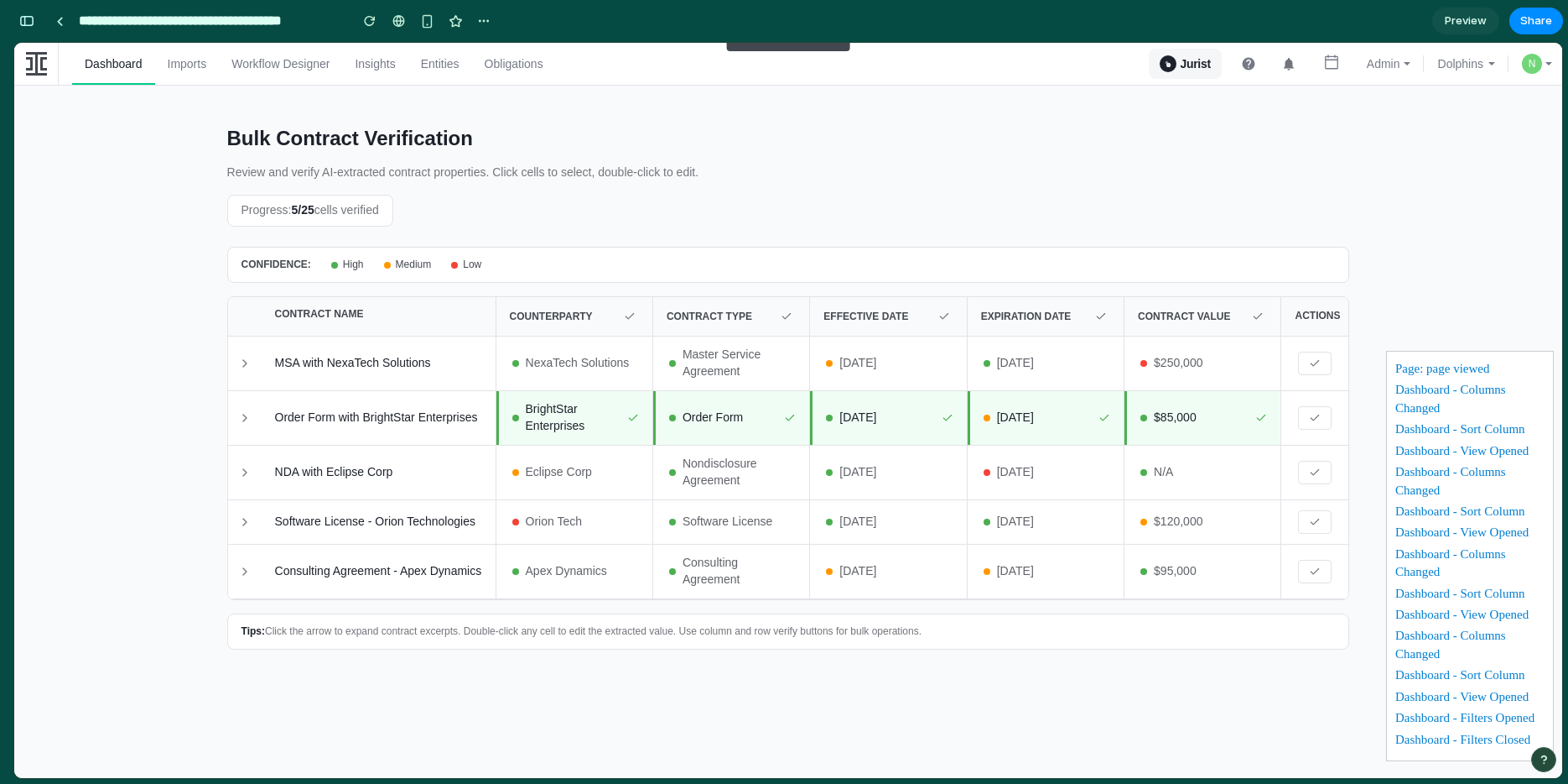
click at [240, 418] on icon at bounding box center [245, 418] width 14 height 14
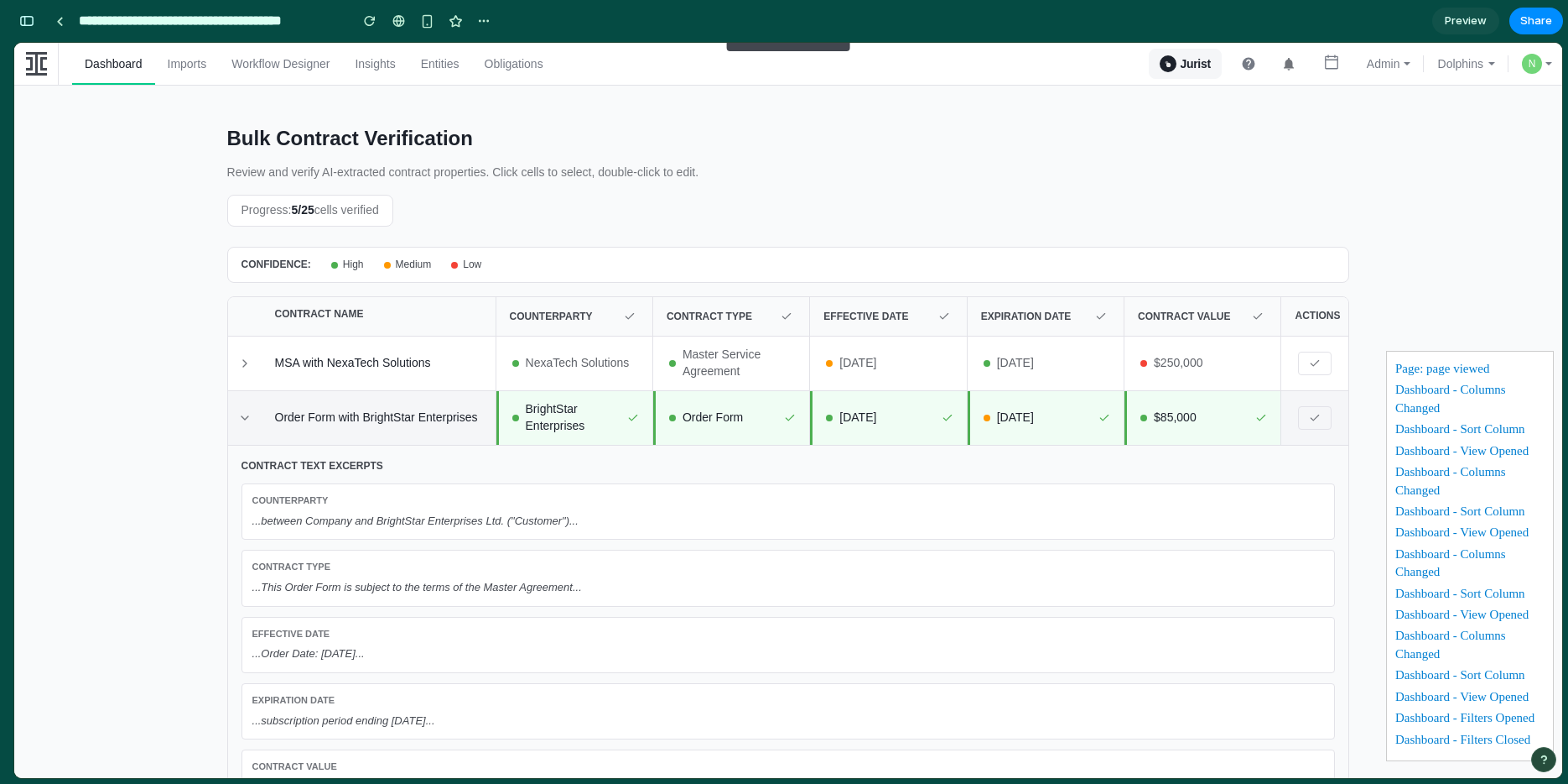
click at [240, 418] on icon at bounding box center [245, 418] width 14 height 14
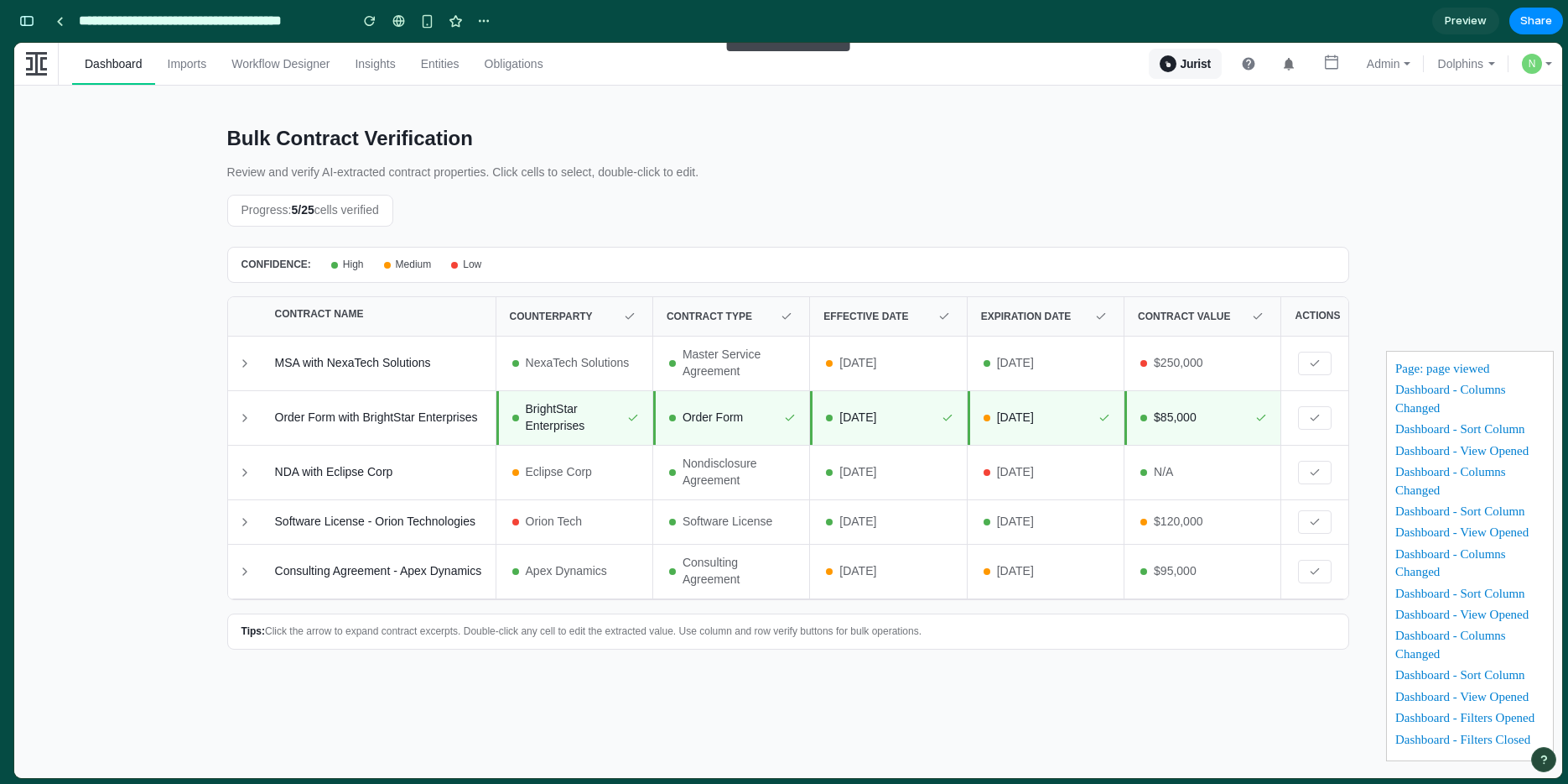
click at [243, 420] on icon at bounding box center [245, 418] width 14 height 14
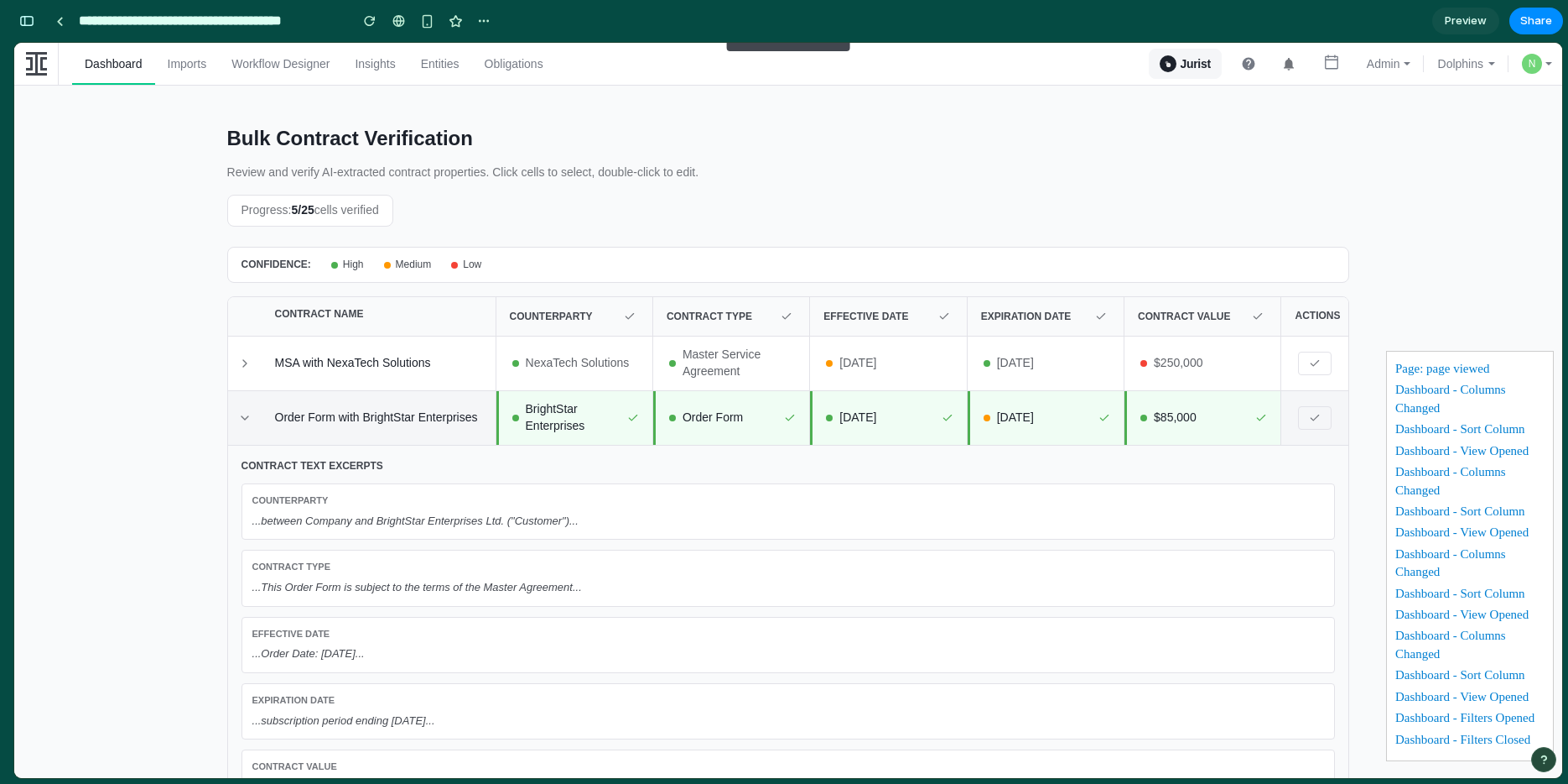
click at [235, 407] on button at bounding box center [245, 417] width 20 height 20
